Goal: Find specific page/section: Find specific page/section

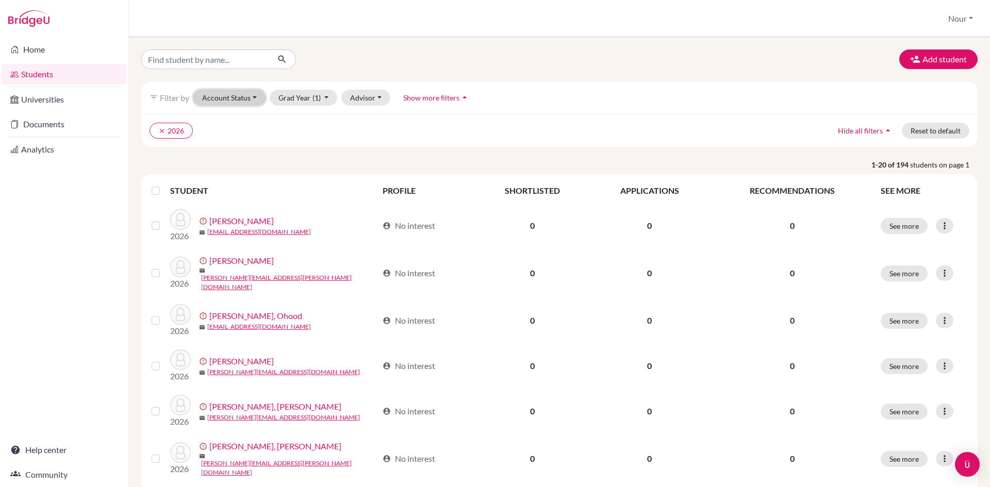
click at [229, 104] on button "Account Status" at bounding box center [229, 98] width 72 height 16
click at [354, 123] on ul "clear 2026" at bounding box center [457, 131] width 615 height 16
click at [260, 99] on button "Account Status" at bounding box center [229, 98] width 72 height 16
click at [249, 161] on div "Registered" at bounding box center [252, 161] width 93 height 12
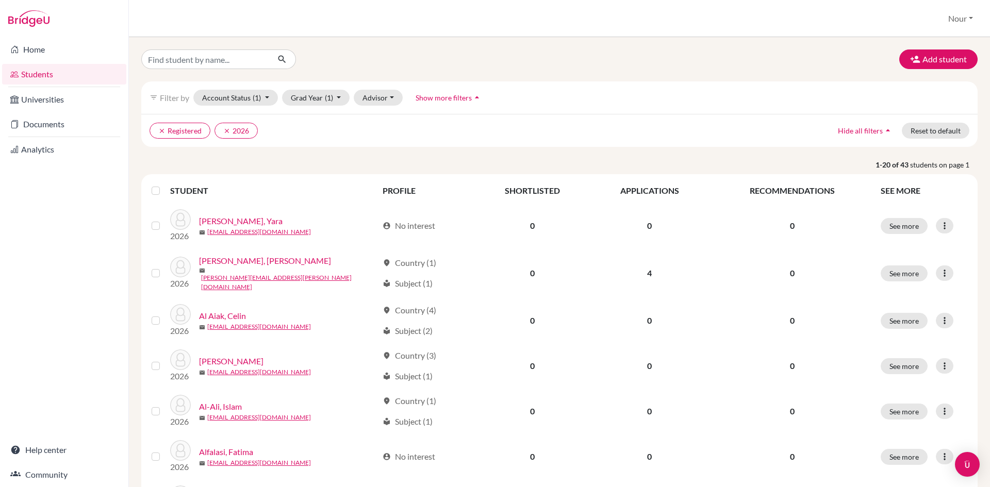
click at [447, 102] on span "Show more filters" at bounding box center [444, 97] width 56 height 9
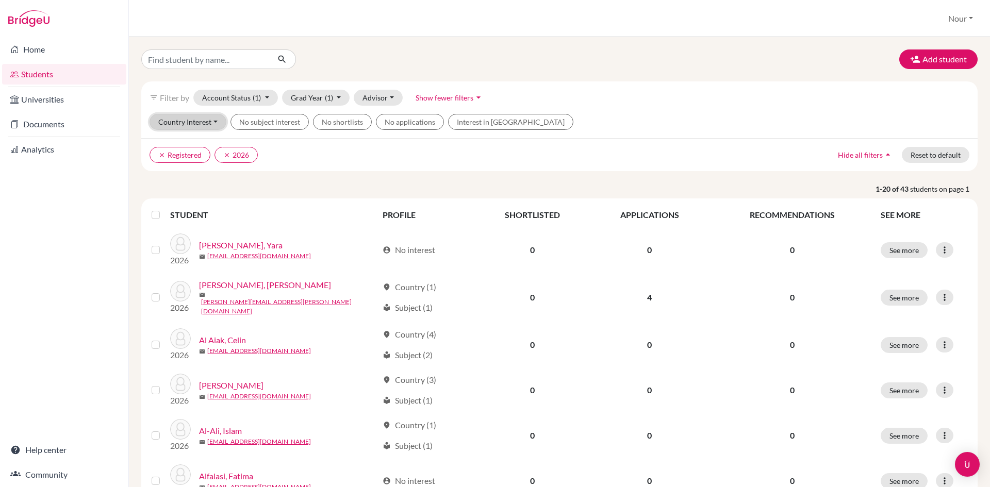
click at [190, 124] on button "Country Interest" at bounding box center [188, 122] width 77 height 16
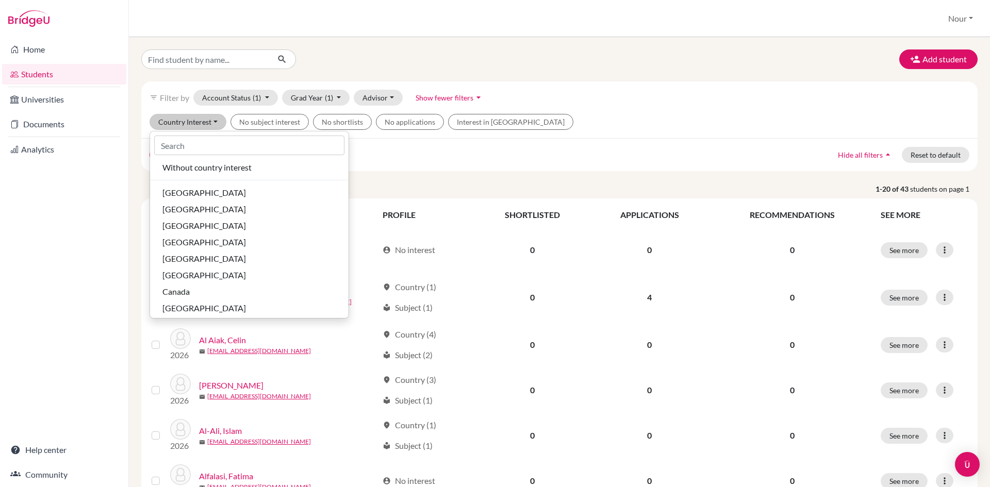
click at [329, 151] on ul "clear Registered clear 2026" at bounding box center [457, 155] width 615 height 16
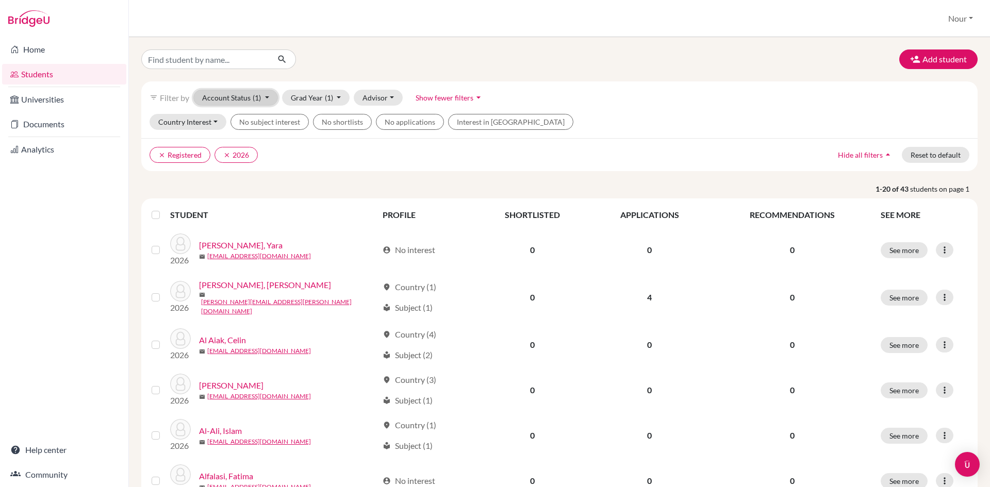
click at [260, 100] on span "(1)" at bounding box center [257, 97] width 8 height 9
click at [260, 114] on span "Active accounts" at bounding box center [234, 119] width 56 height 12
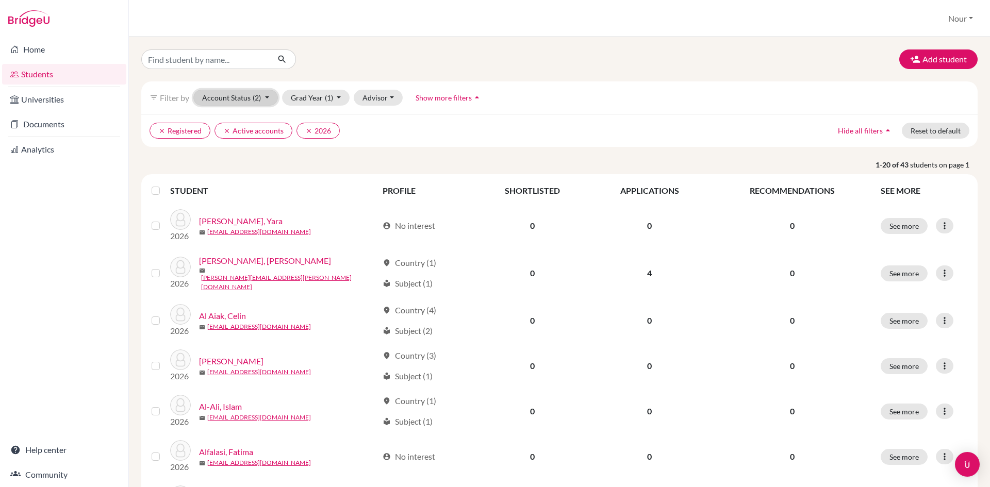
click at [269, 96] on button "Account Status (2)" at bounding box center [235, 98] width 85 height 16
click at [431, 97] on span "Show more filters" at bounding box center [444, 97] width 56 height 9
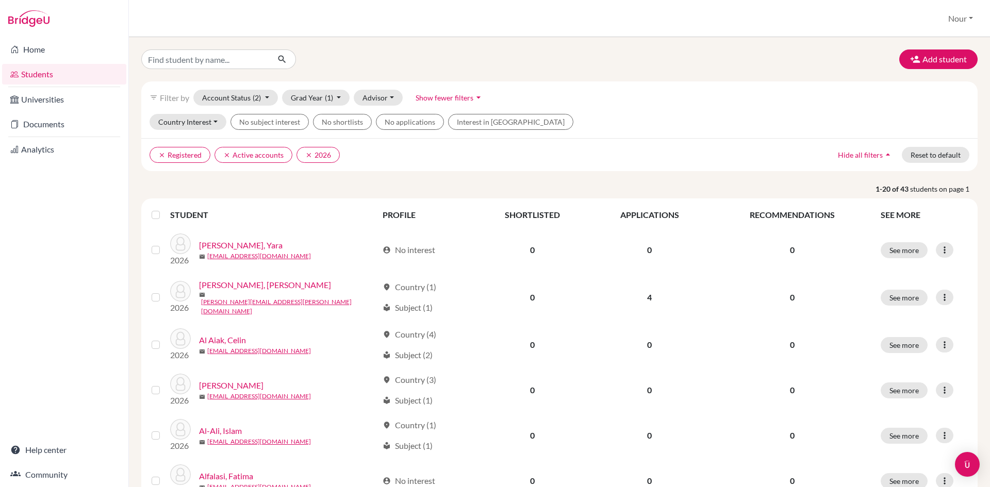
click at [431, 97] on span "Show fewer filters" at bounding box center [445, 97] width 58 height 9
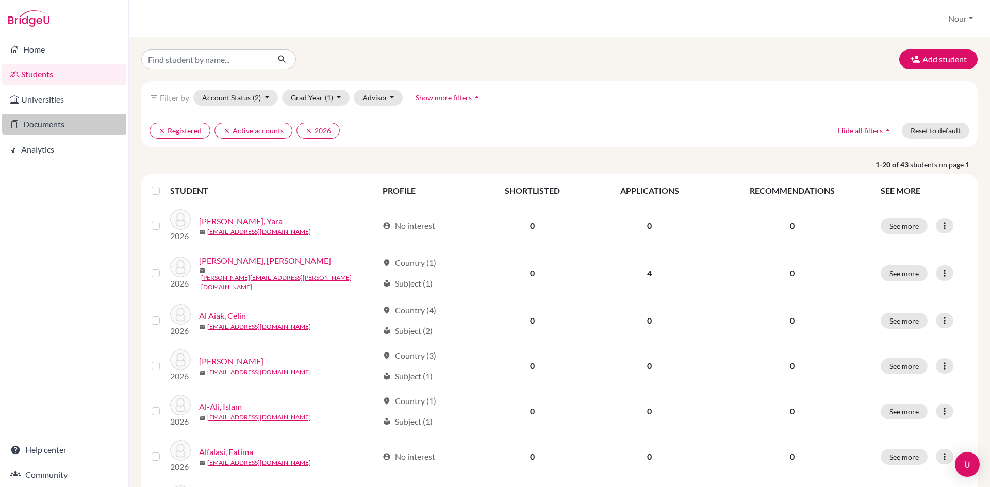
click at [48, 125] on link "Documents" at bounding box center [64, 124] width 124 height 21
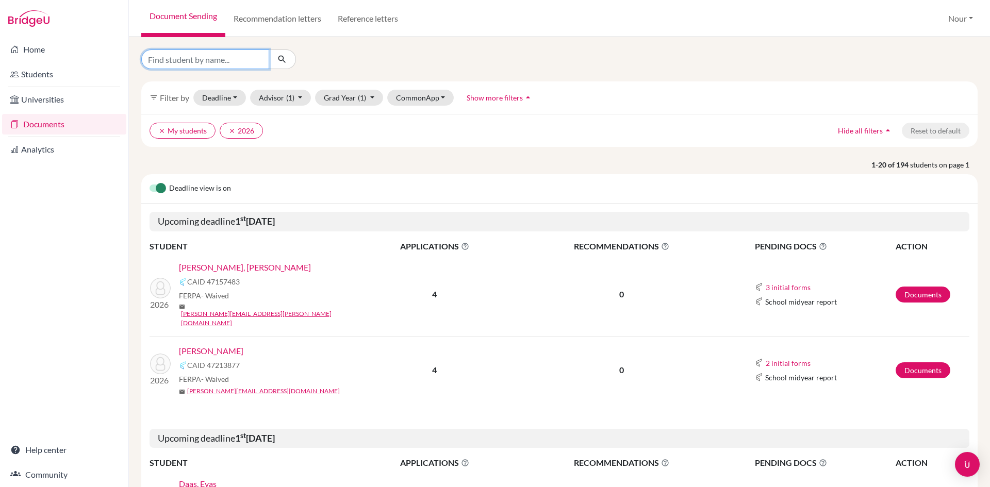
click at [219, 63] on input "Find student by name..." at bounding box center [205, 60] width 128 height 20
type input "rei"
click button "submit" at bounding box center [282, 60] width 27 height 20
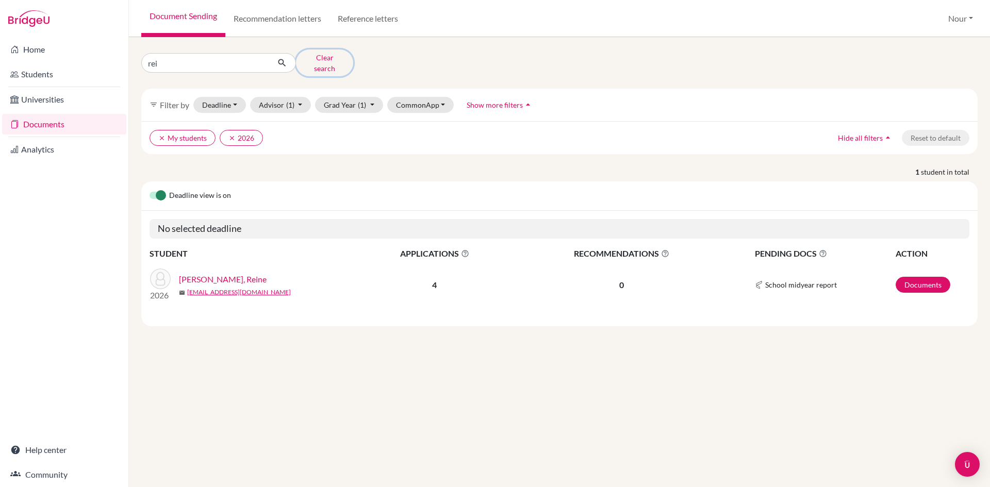
click at [323, 59] on button "Clear search" at bounding box center [324, 63] width 57 height 27
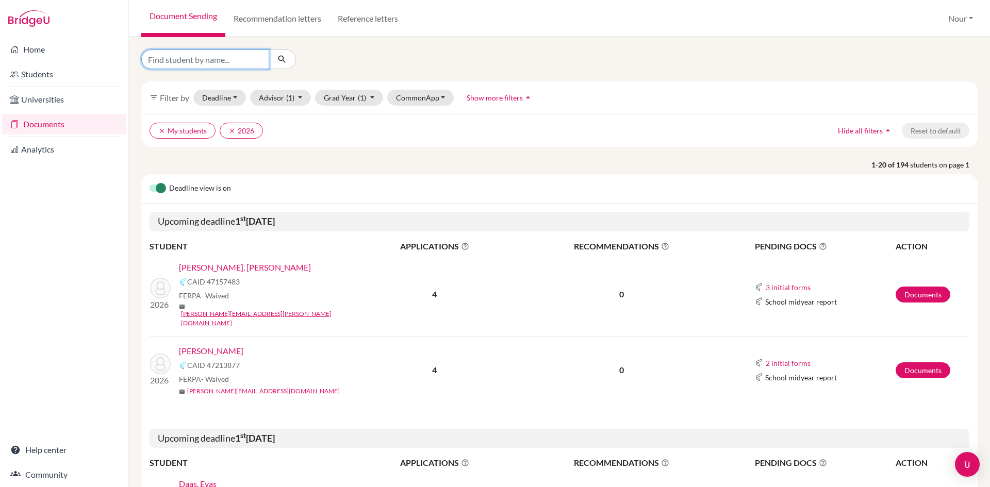
click at [229, 63] on input "Find student by name..." at bounding box center [205, 60] width 128 height 20
type input "reine"
click button "submit" at bounding box center [282, 60] width 27 height 20
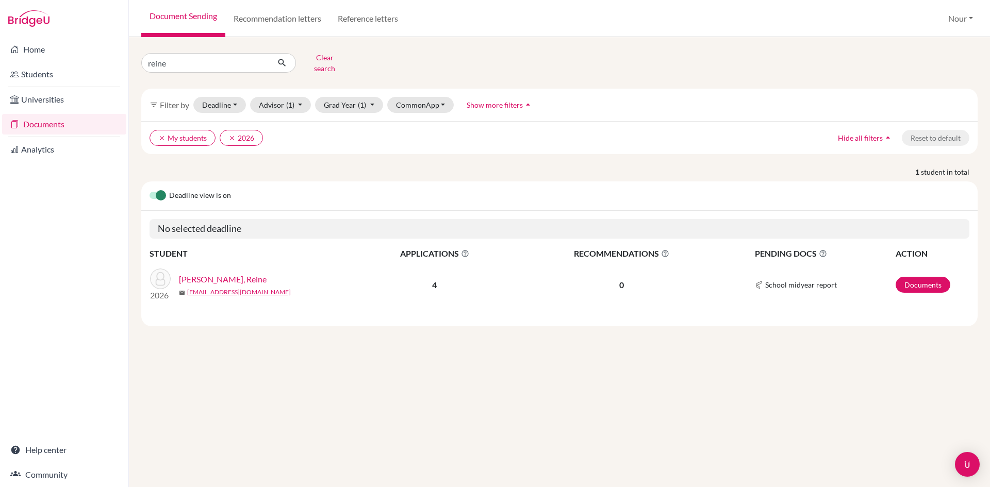
click at [205, 273] on link "Al Habbal, Reine" at bounding box center [223, 279] width 88 height 12
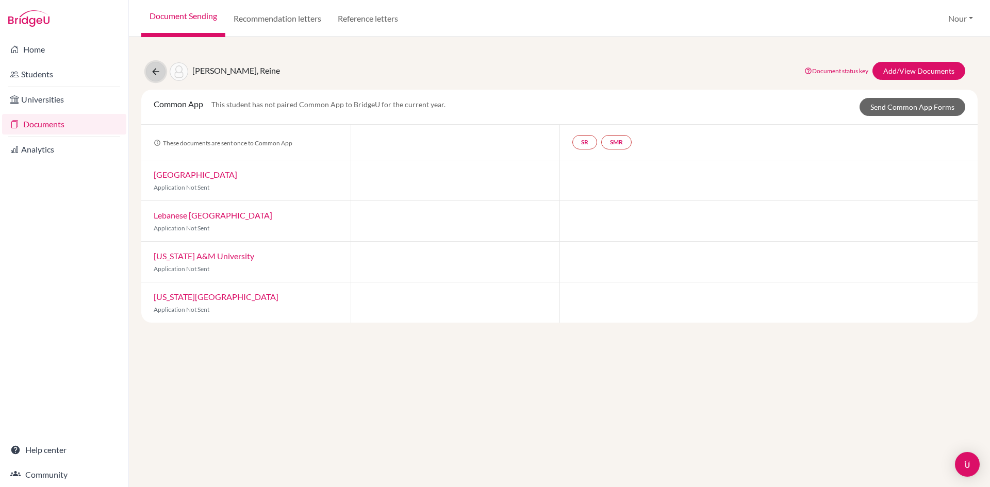
click at [160, 71] on icon at bounding box center [156, 72] width 10 height 10
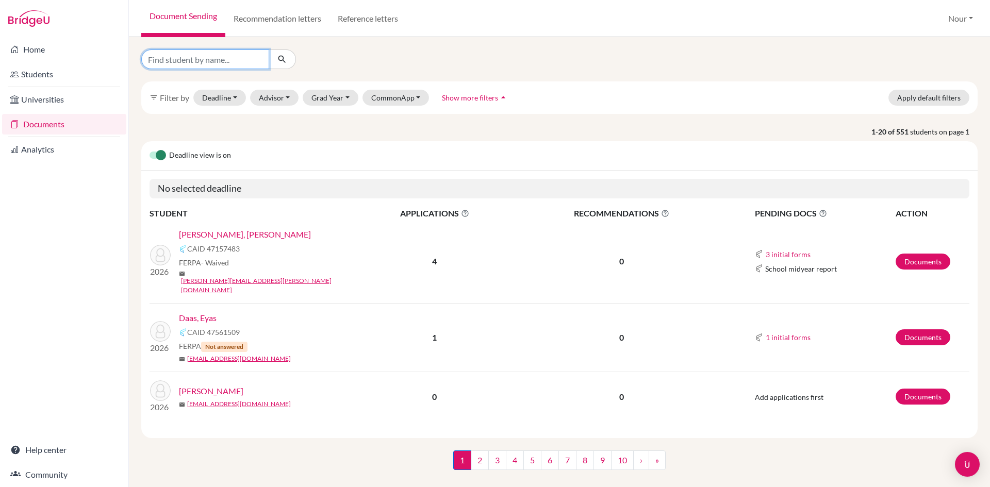
click at [239, 63] on input "Find student by name..." at bounding box center [205, 60] width 128 height 20
type input "rei"
click button "submit" at bounding box center [282, 60] width 27 height 20
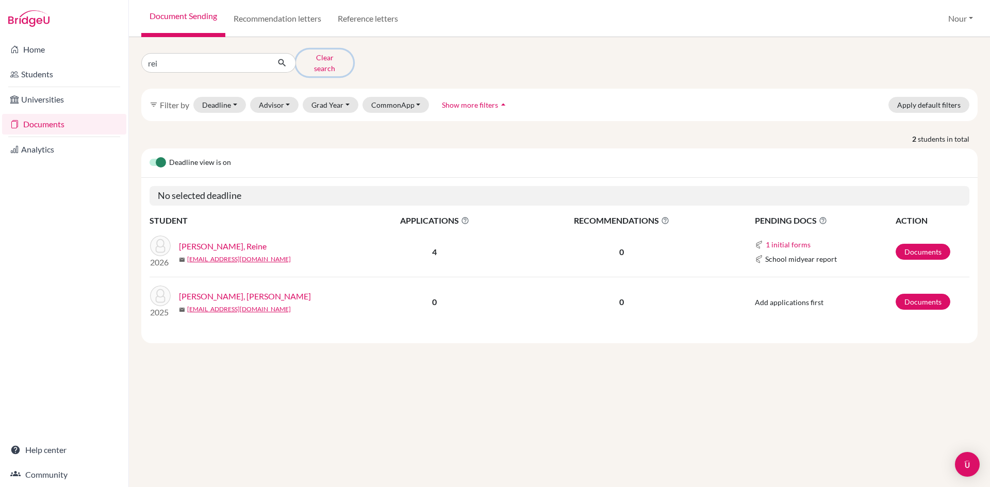
click at [336, 62] on button "Clear search" at bounding box center [324, 63] width 57 height 27
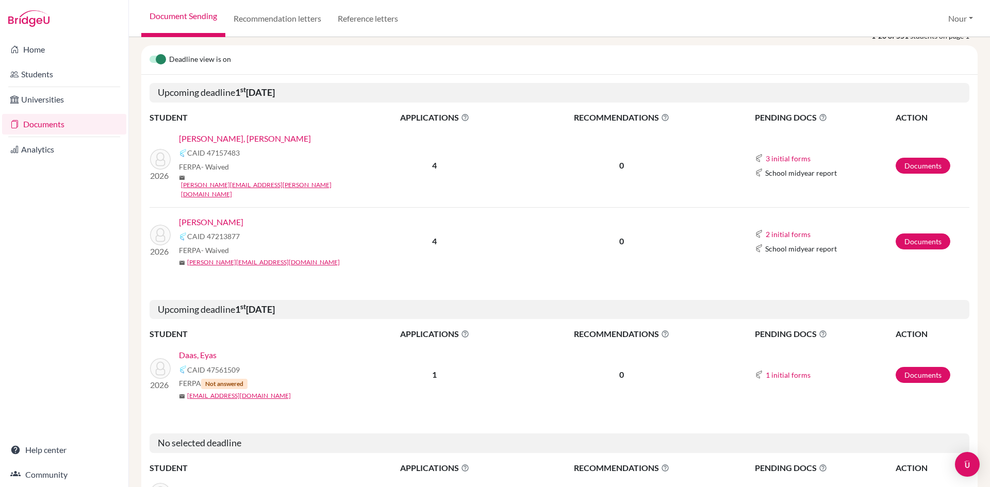
scroll to position [103, 0]
